Goal: Task Accomplishment & Management: Manage account settings

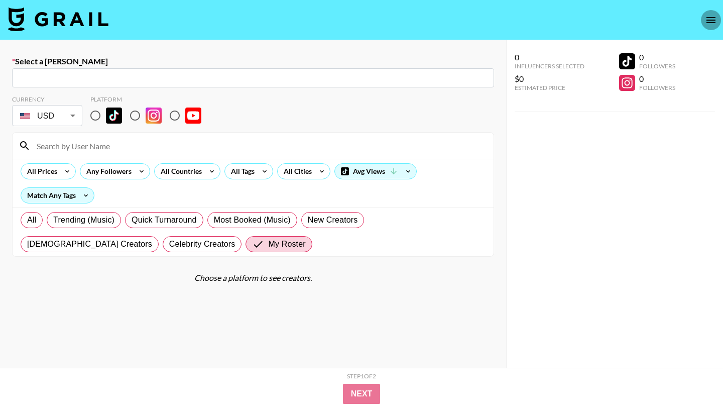
click at [707, 17] on icon "open drawer" at bounding box center [711, 20] width 9 height 6
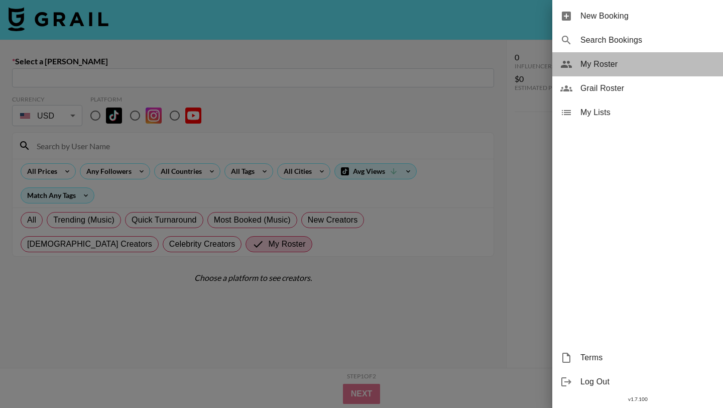
click at [632, 72] on div "My Roster" at bounding box center [638, 64] width 171 height 24
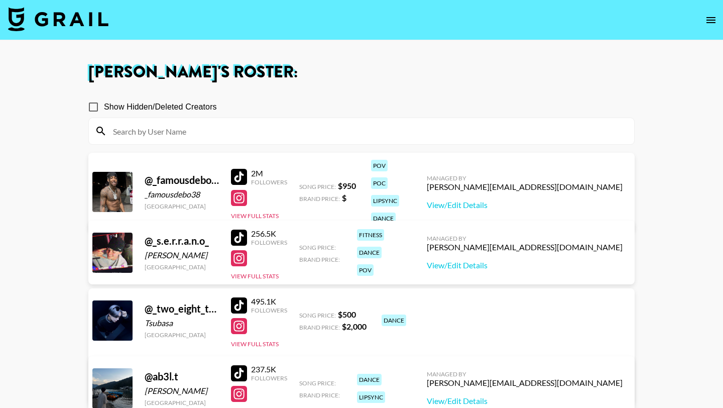
click at [235, 130] on input at bounding box center [367, 131] width 521 height 16
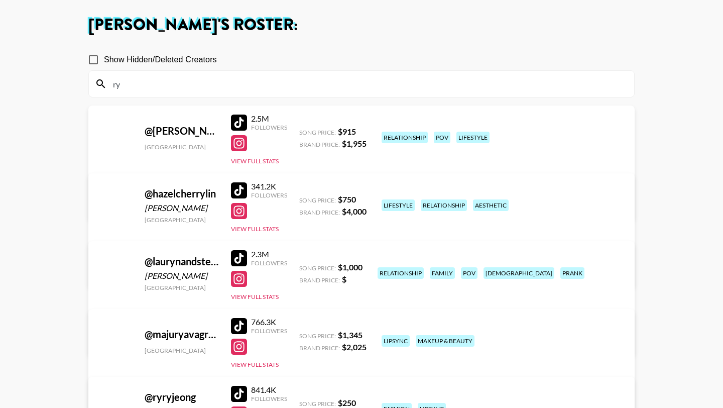
scroll to position [148, 0]
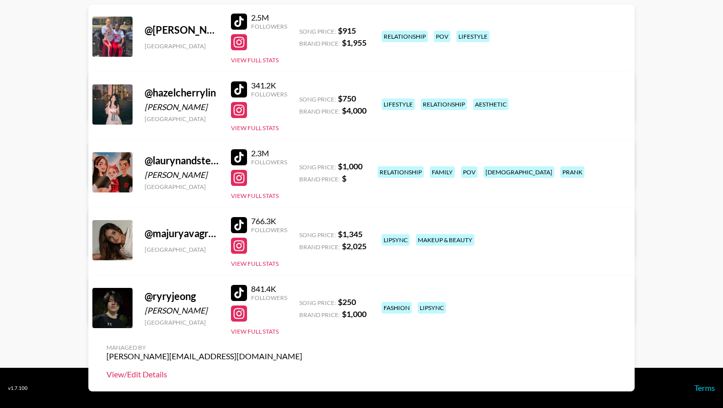
type input "ry"
click at [302, 369] on link "View/Edit Details" at bounding box center [204, 374] width 196 height 10
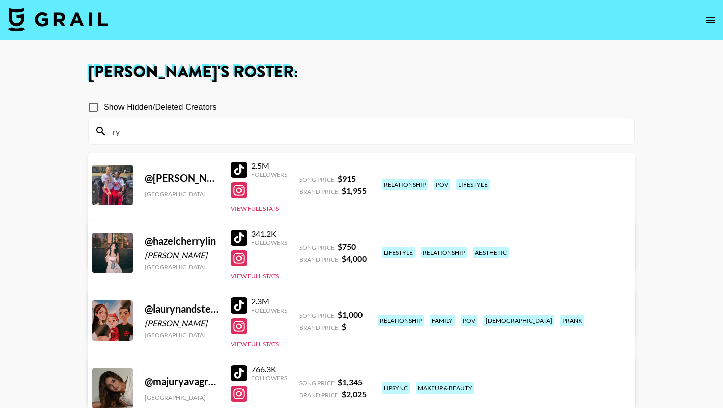
click at [306, 122] on div "ry" at bounding box center [361, 131] width 545 height 26
click at [299, 135] on input "ry" at bounding box center [367, 131] width 521 height 16
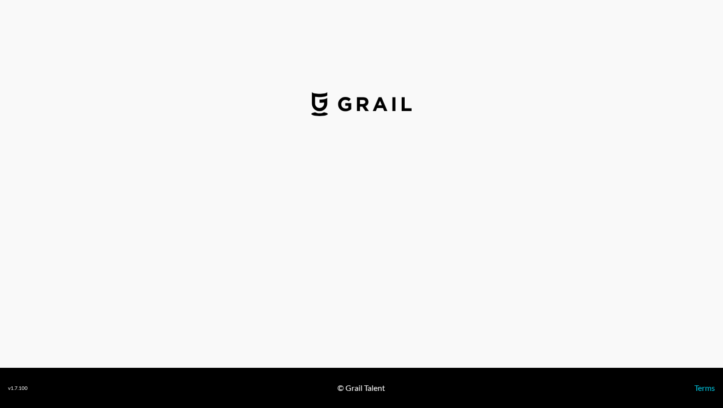
select select "USD"
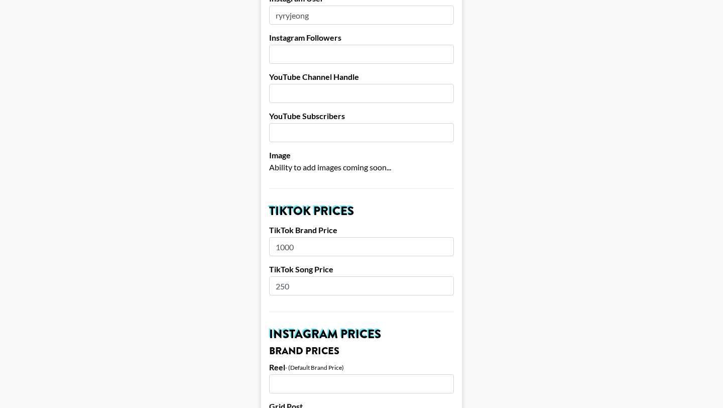
scroll to position [209, 0]
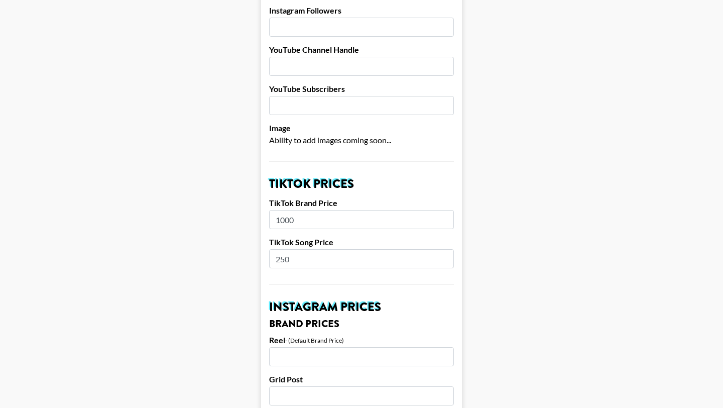
drag, startPoint x: 316, startPoint y: 200, endPoint x: 283, endPoint y: 201, distance: 33.7
click at [284, 210] on input "1000" at bounding box center [361, 219] width 185 height 19
click at [290, 249] on input "250" at bounding box center [361, 258] width 185 height 19
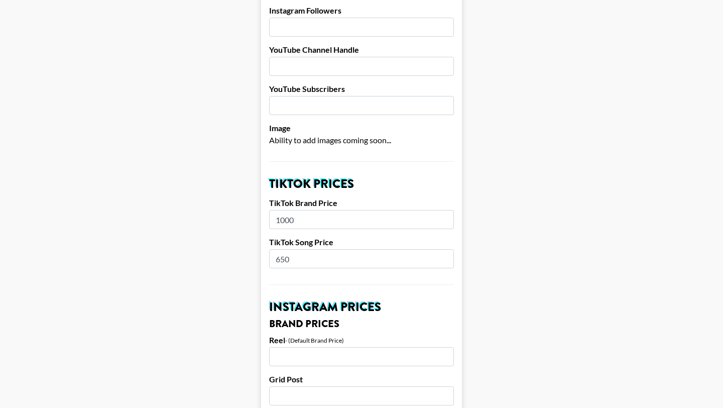
type input "650"
click at [300, 210] on input "1000" at bounding box center [361, 219] width 185 height 19
type input "5000"
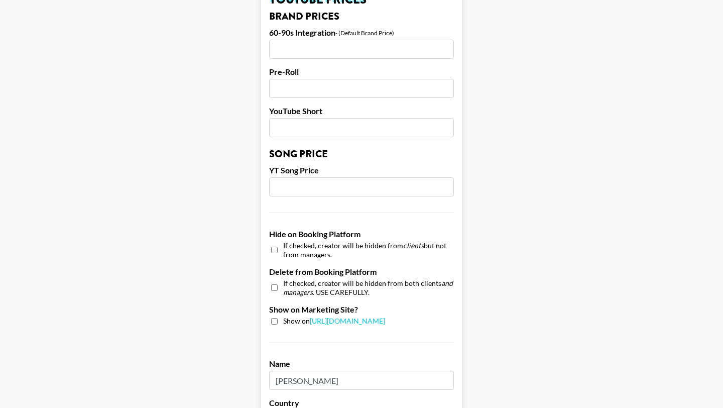
scroll to position [934, 0]
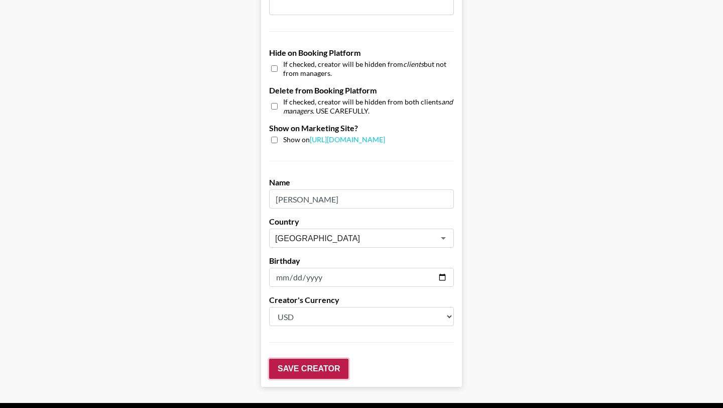
click at [310, 359] on input "Save Creator" at bounding box center [308, 369] width 79 height 20
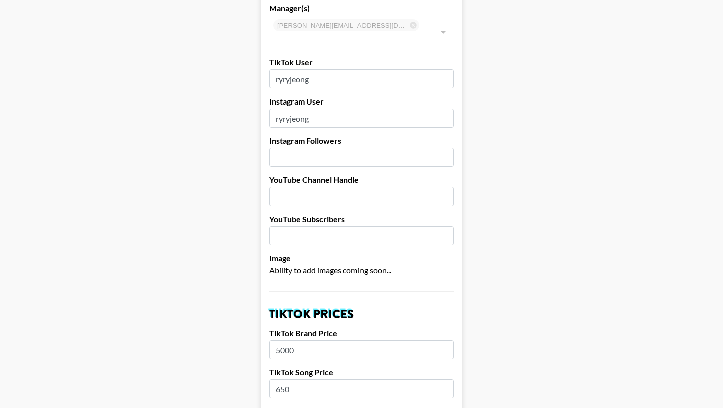
scroll to position [0, 0]
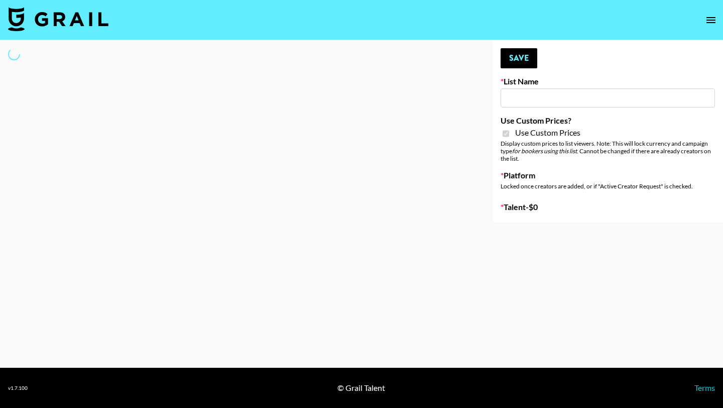
type input "Nippies"
checkbox input "true"
select select "Brand"
type input "Jinx Fall Campaign"
checkbox input "true"
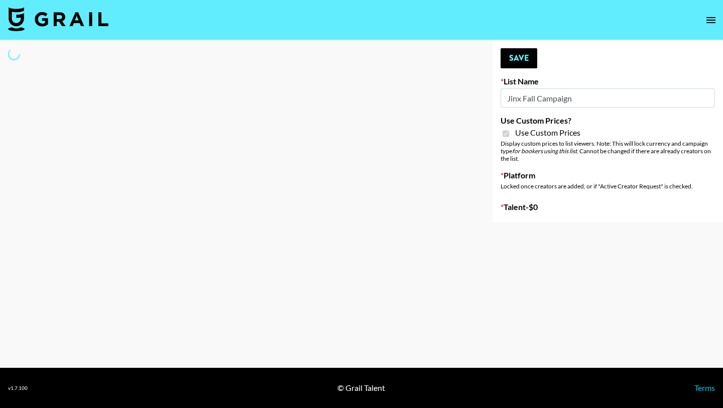
select select "Brand"
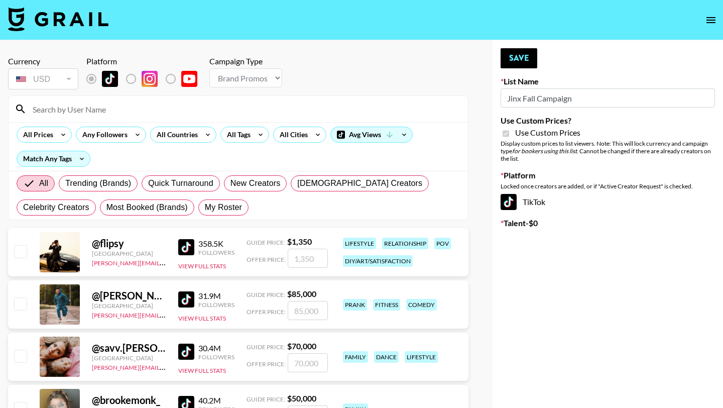
click at [321, 103] on input at bounding box center [244, 109] width 435 height 16
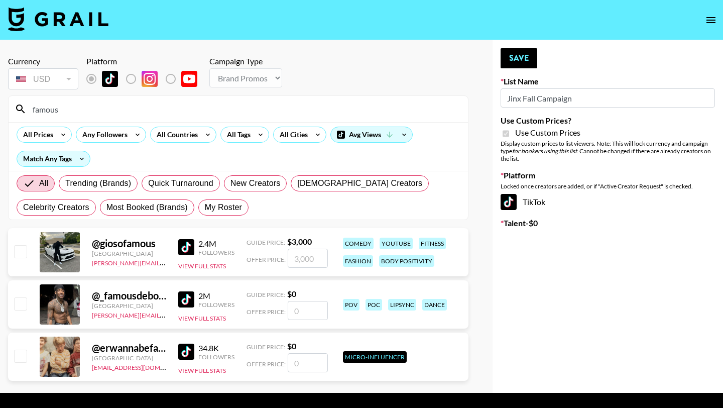
type input "famous"
click at [303, 311] on input "number" at bounding box center [308, 310] width 40 height 19
checkbox input "true"
type input "800"
click at [580, 271] on textarea at bounding box center [613, 264] width 160 height 19
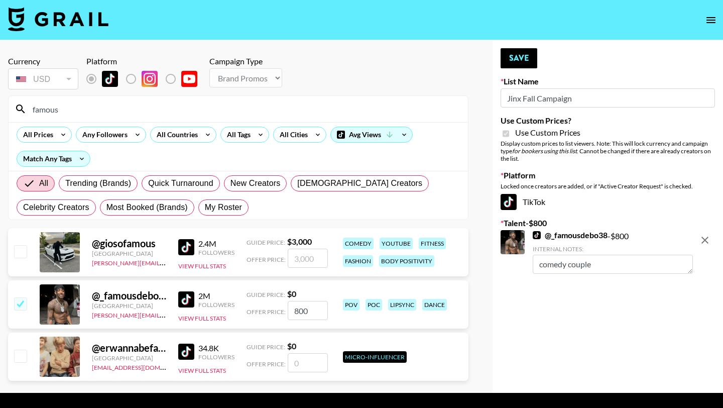
type textarea "comedy couple"
click at [126, 104] on input "famous" at bounding box center [244, 109] width 435 height 16
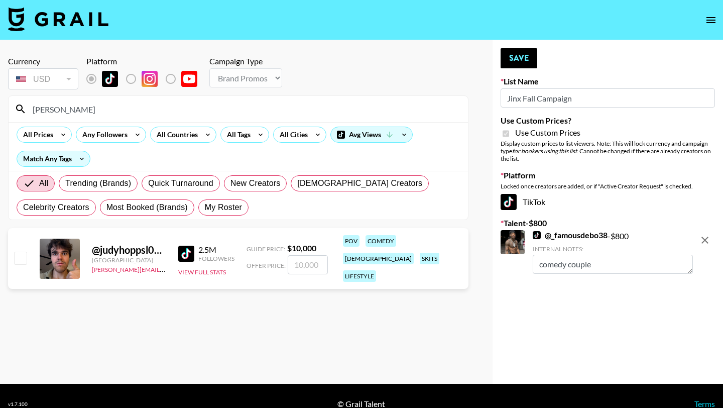
type input "judy"
click at [316, 263] on input "number" at bounding box center [308, 264] width 40 height 19
checkbox input "true"
type input "1000"
click at [555, 320] on textarea at bounding box center [613, 317] width 160 height 19
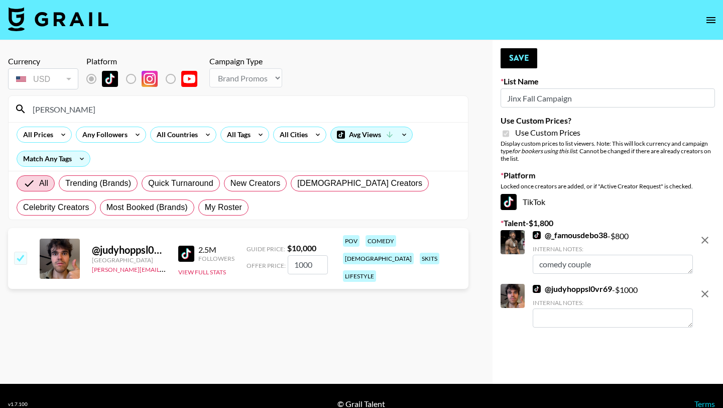
paste textarea "Carousel-style funny content creators"
type textarea "Carousel-style funny content creators"
click at [451, 332] on section "Currency USD USD ​ Platform Campaign Type Choose Type... Song Promos Brand Prom…" at bounding box center [238, 211] width 461 height 327
click at [526, 65] on button "Save" at bounding box center [519, 58] width 37 height 20
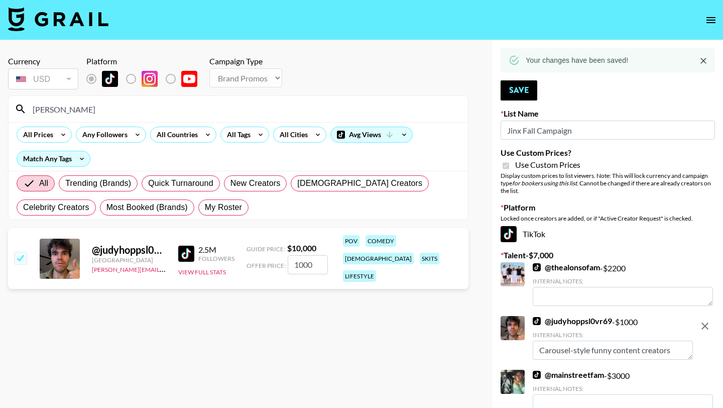
type textarea "dog mom + family content"
